Goal: Communication & Community: Ask a question

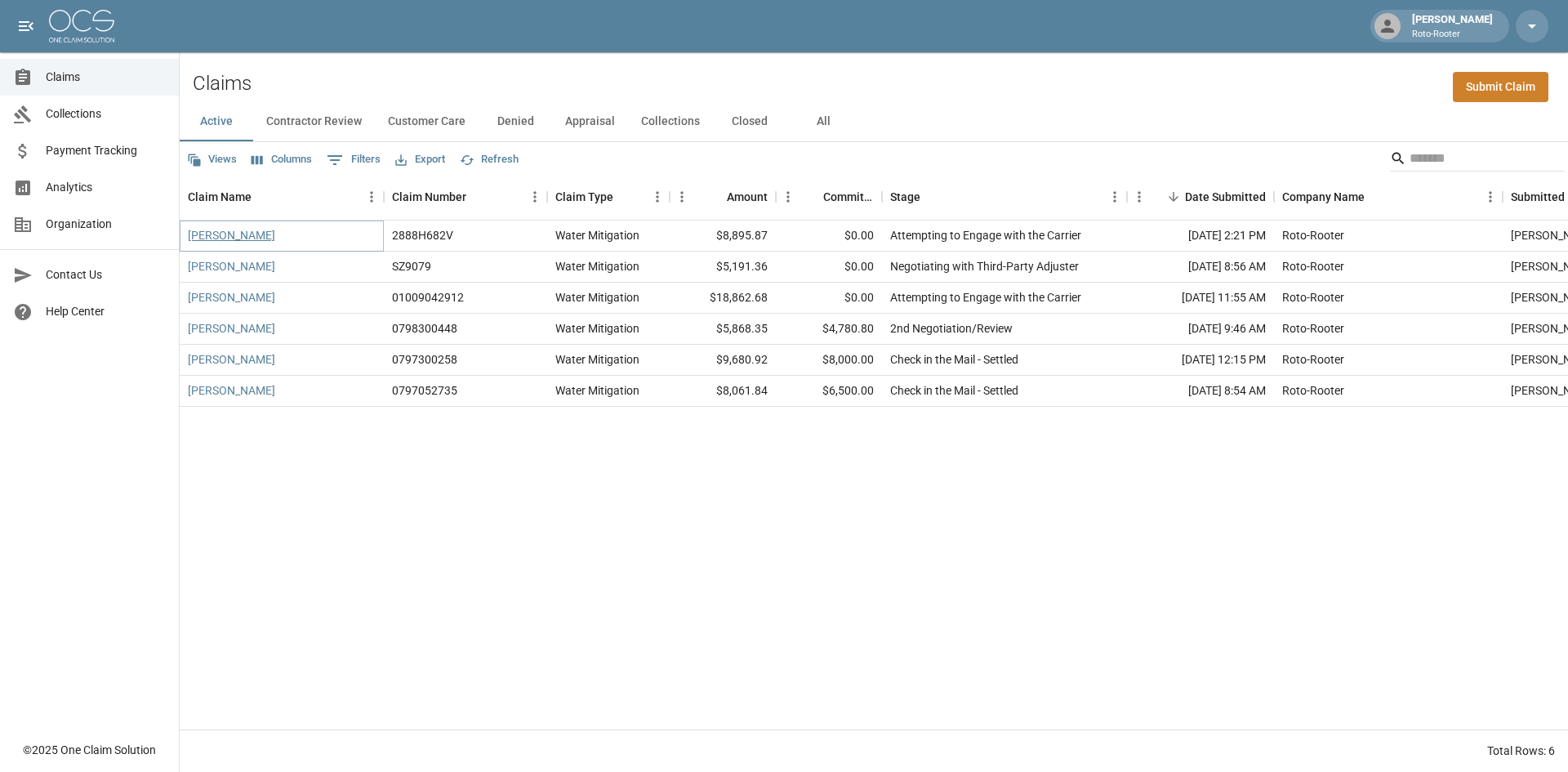
click at [245, 235] on link "[PERSON_NAME]" at bounding box center [231, 236] width 87 height 17
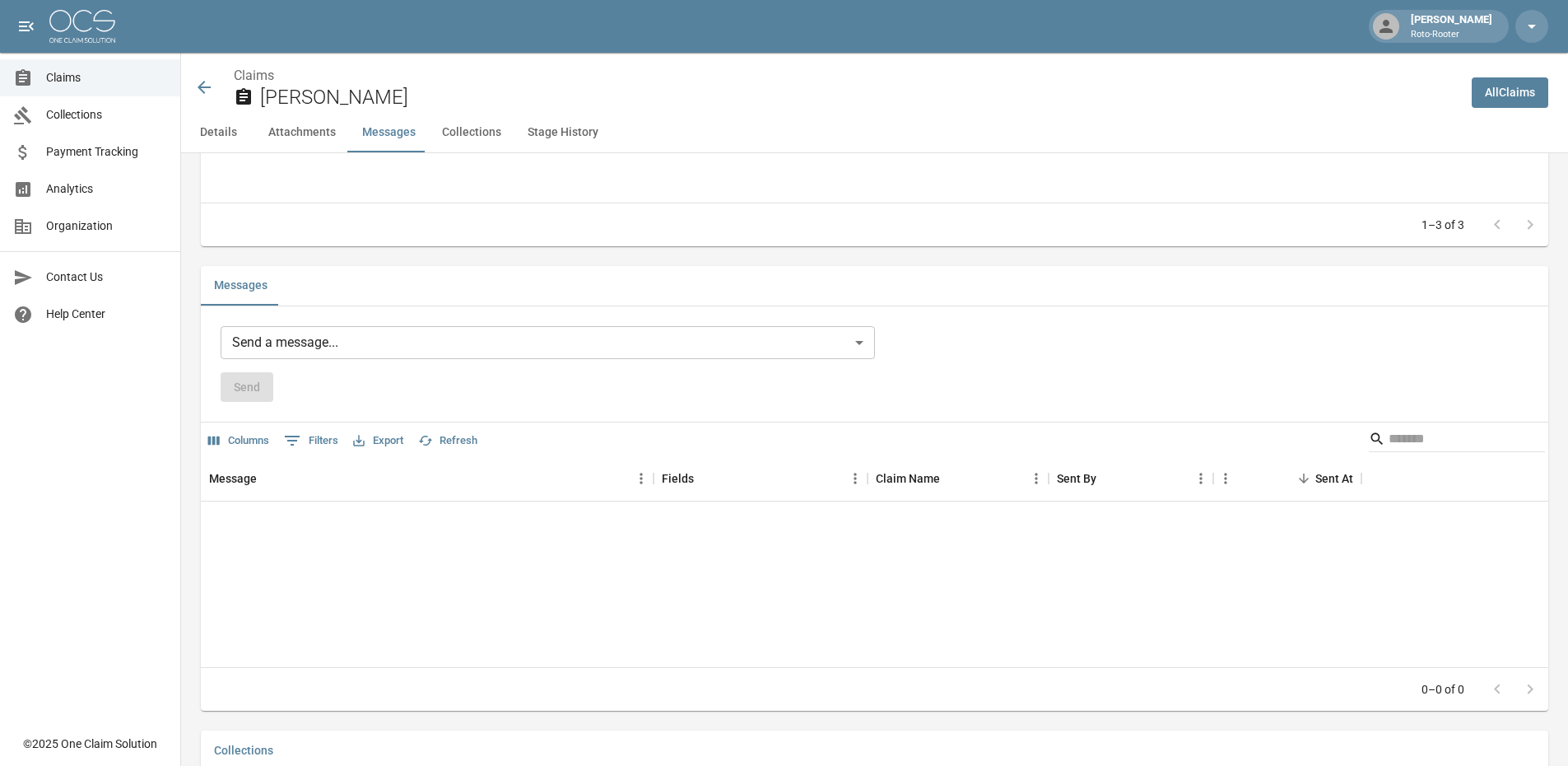
scroll to position [906, 0]
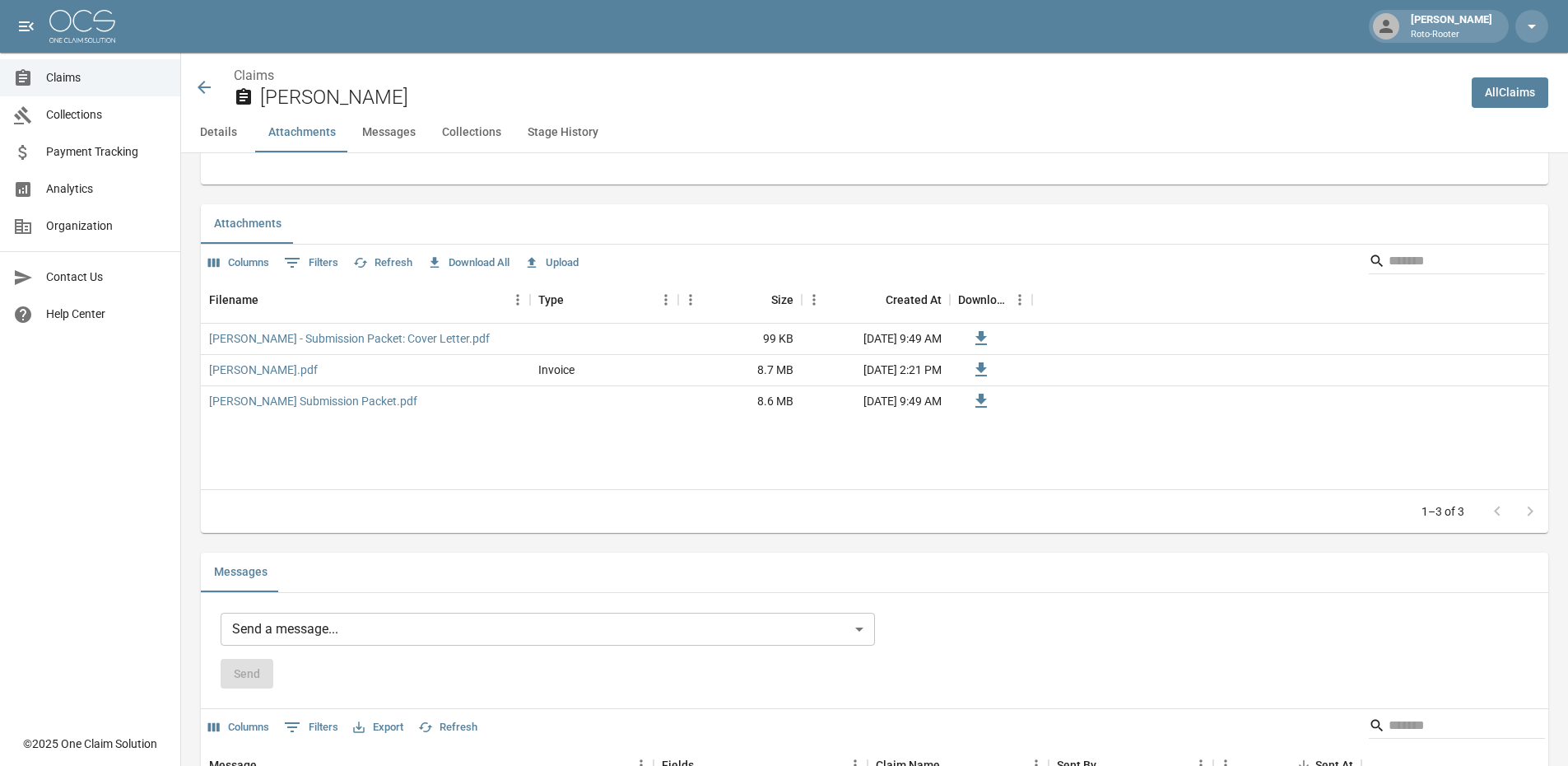
click at [870, 628] on body "[PERSON_NAME] Roto-Rooter Claims Collections Payment Tracking Analytics Organiz…" at bounding box center [784, 374] width 1568 height 2560
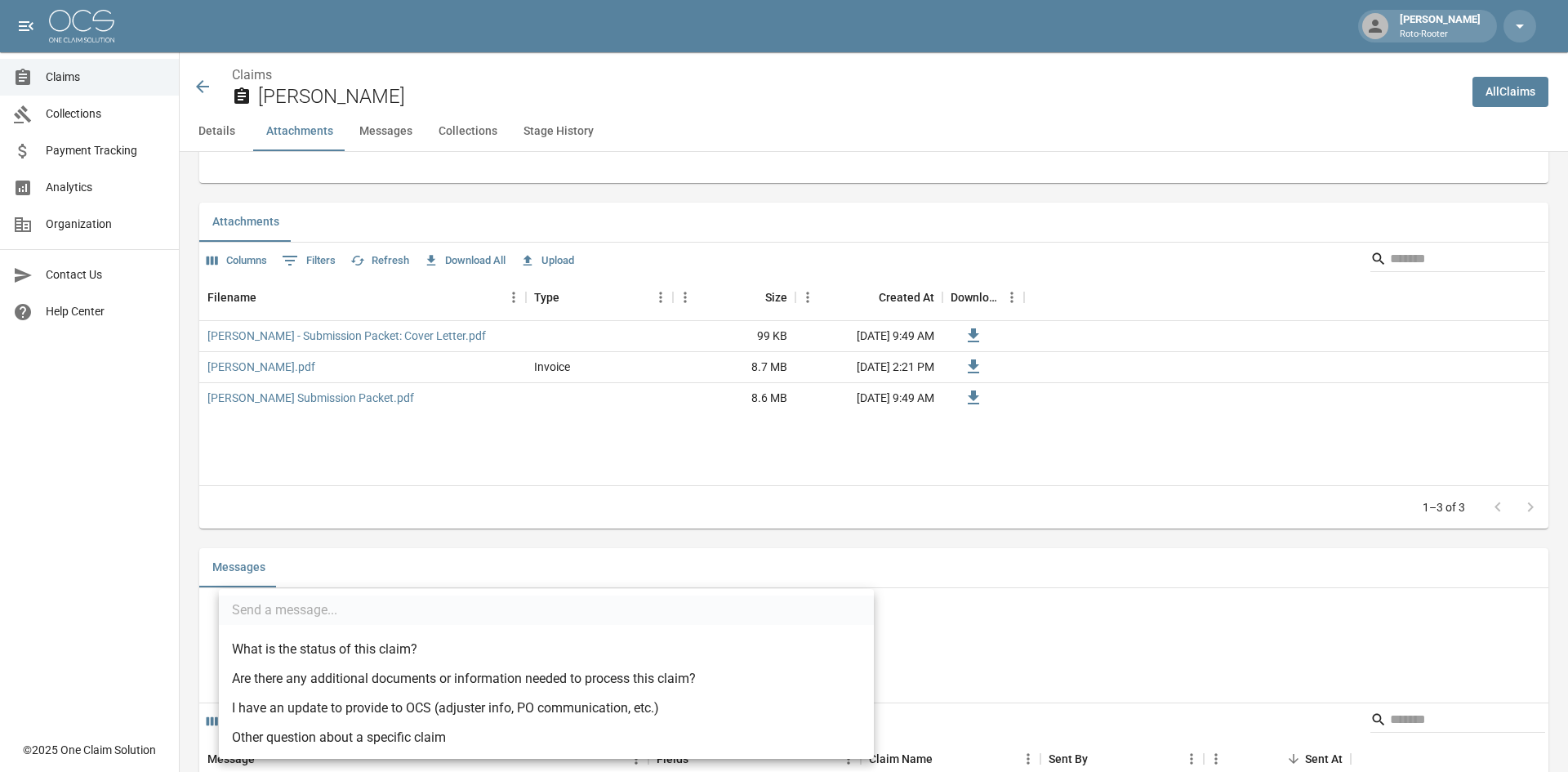
click at [396, 652] on li "What is the status of this claim?" at bounding box center [546, 649] width 655 height 30
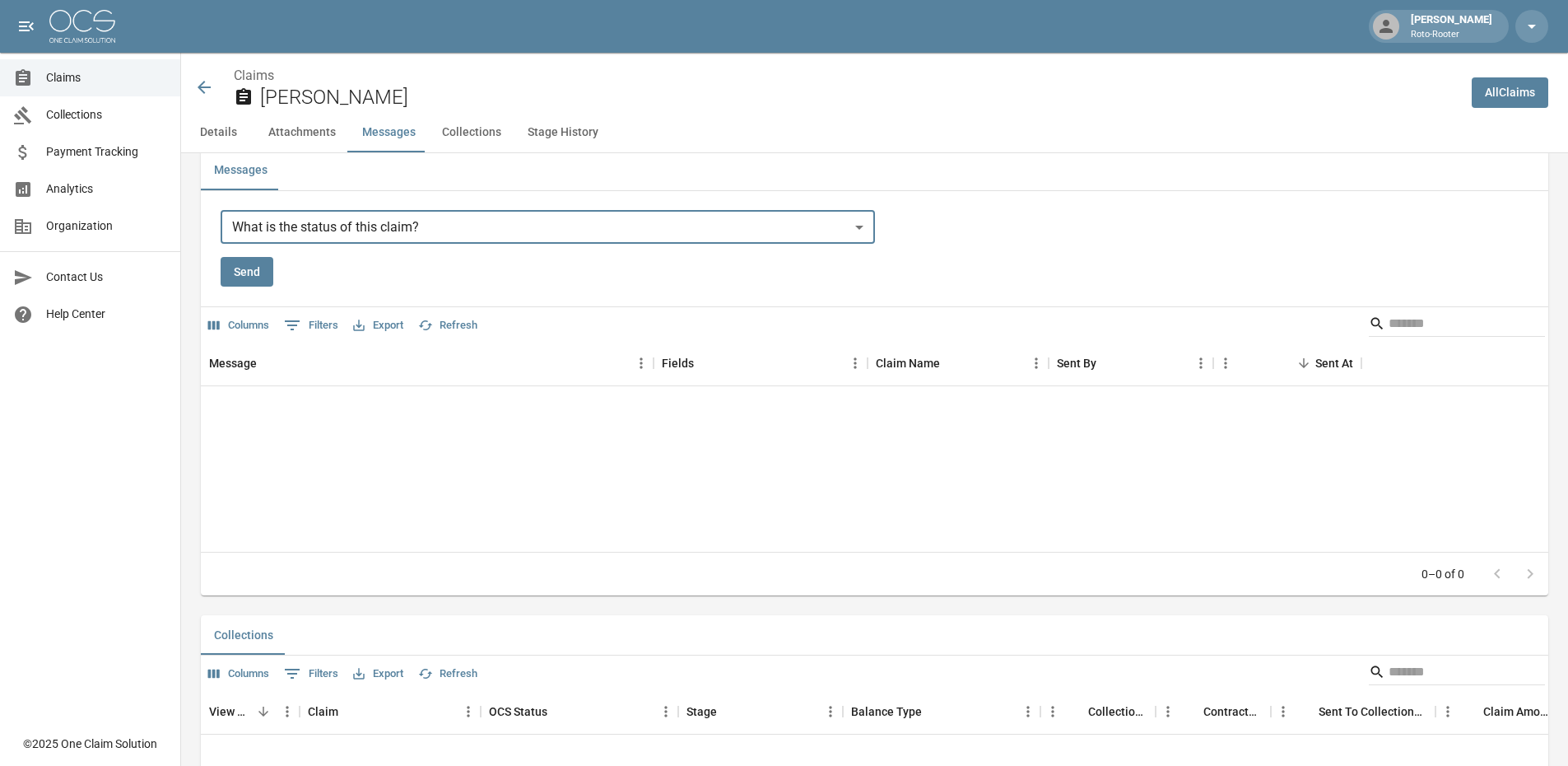
scroll to position [1318, 0]
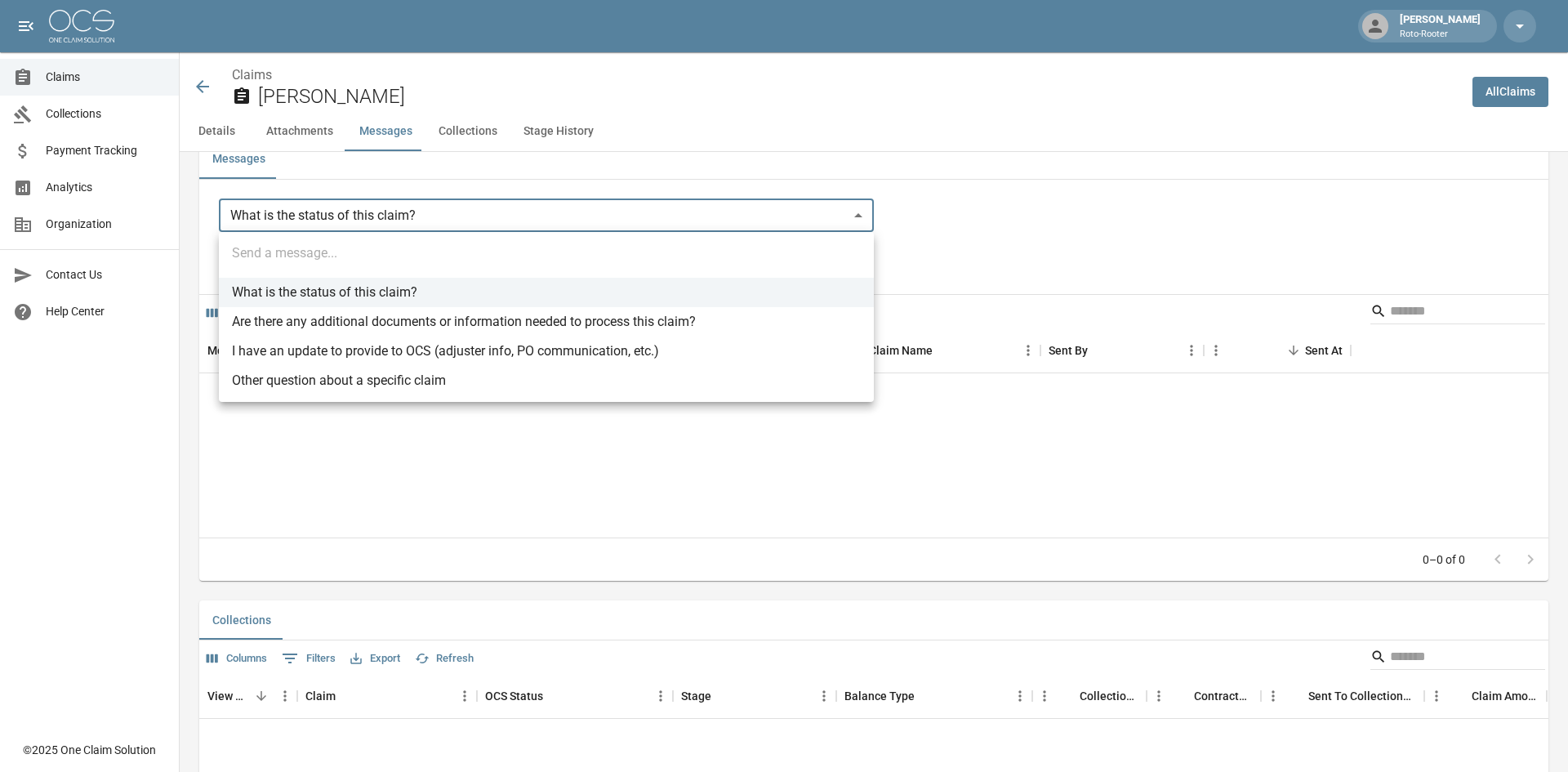
click at [333, 383] on li "Other question about a specific claim" at bounding box center [546, 381] width 655 height 30
type input "**********"
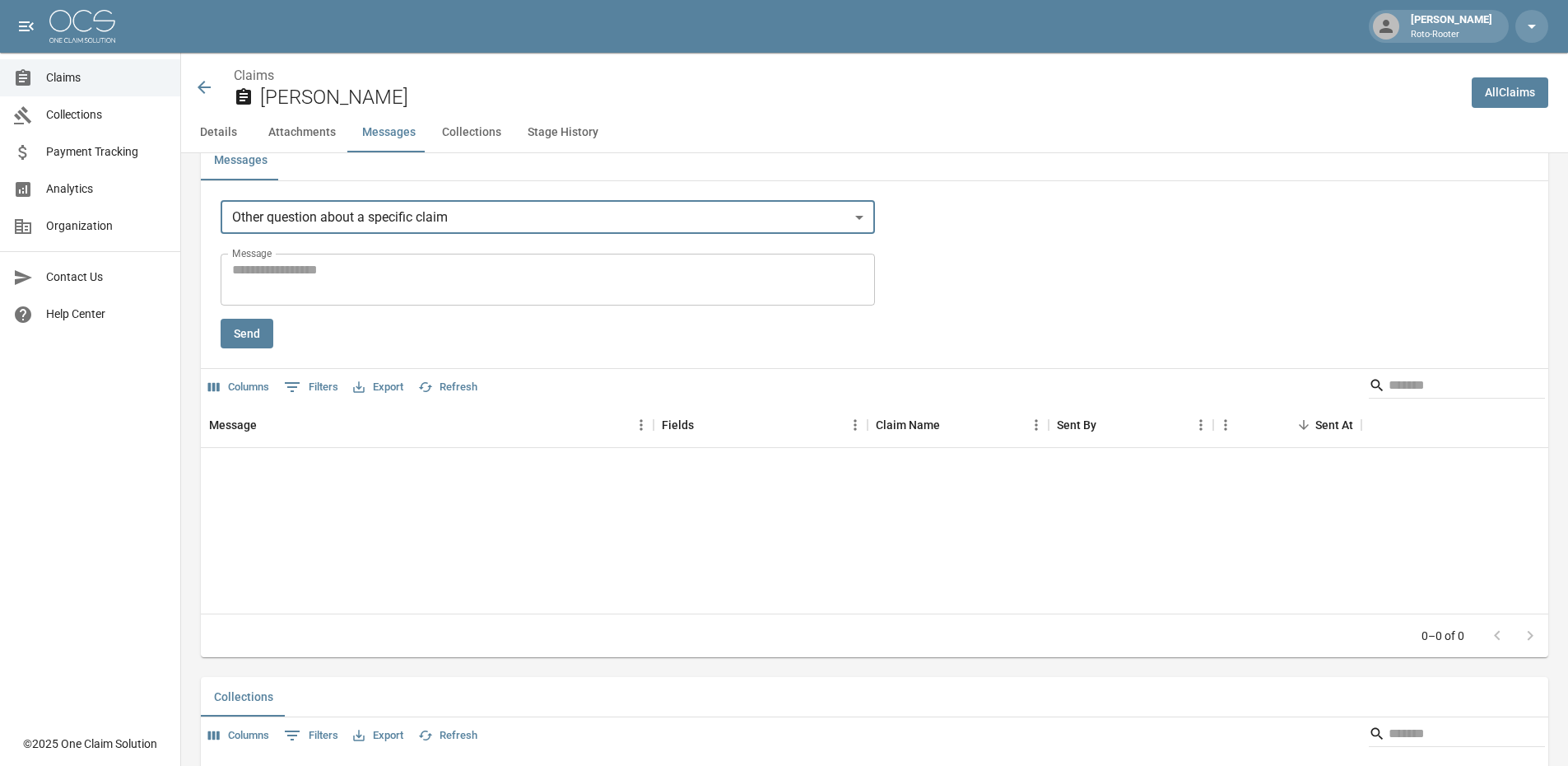
click at [274, 266] on textarea "Message" at bounding box center [547, 279] width 631 height 38
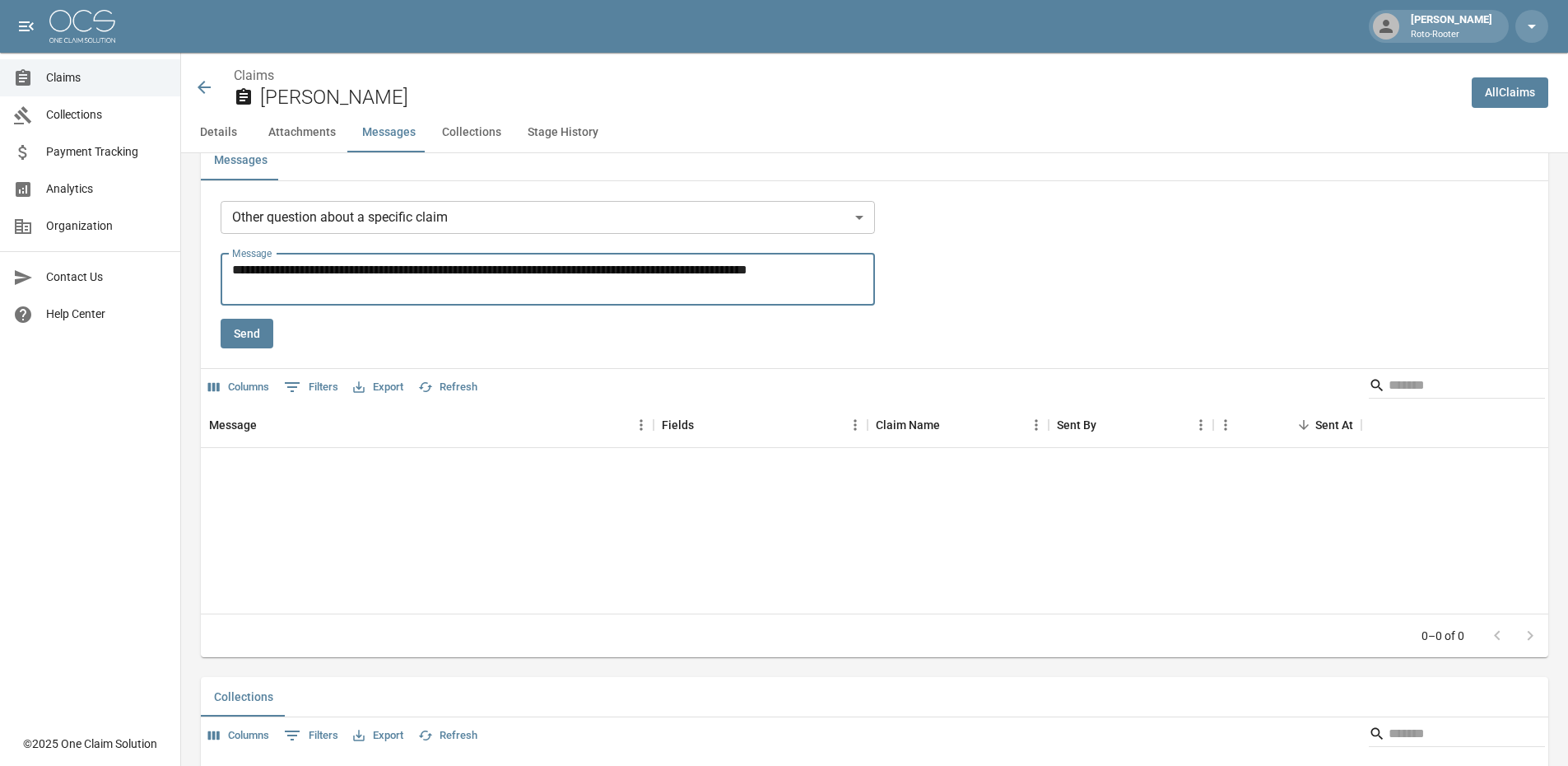
type textarea "**********"
click at [238, 342] on button "Send" at bounding box center [246, 334] width 53 height 31
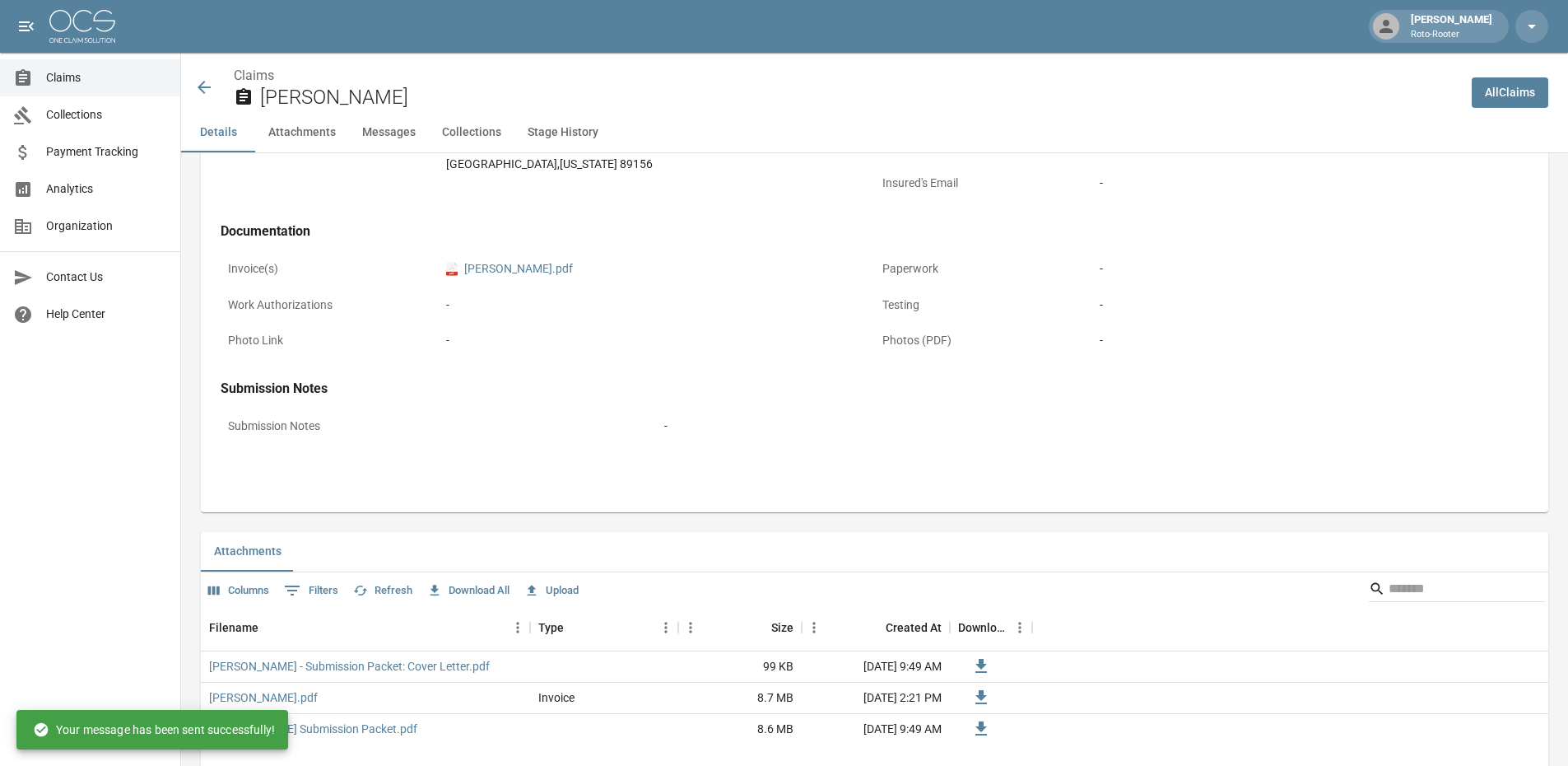
scroll to position [576, 0]
click at [205, 89] on icon at bounding box center [204, 88] width 20 height 20
